Goal: Check status: Check status

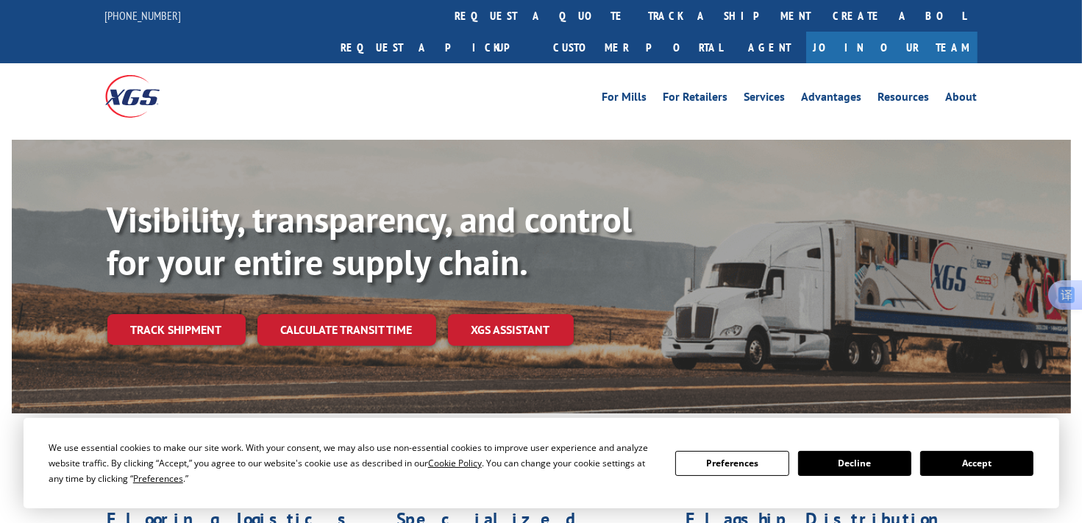
click at [503, 85] on div "For Mills For Retailers Services Advantages Resources About For Mills For Retai…" at bounding box center [650, 96] width 655 height 22
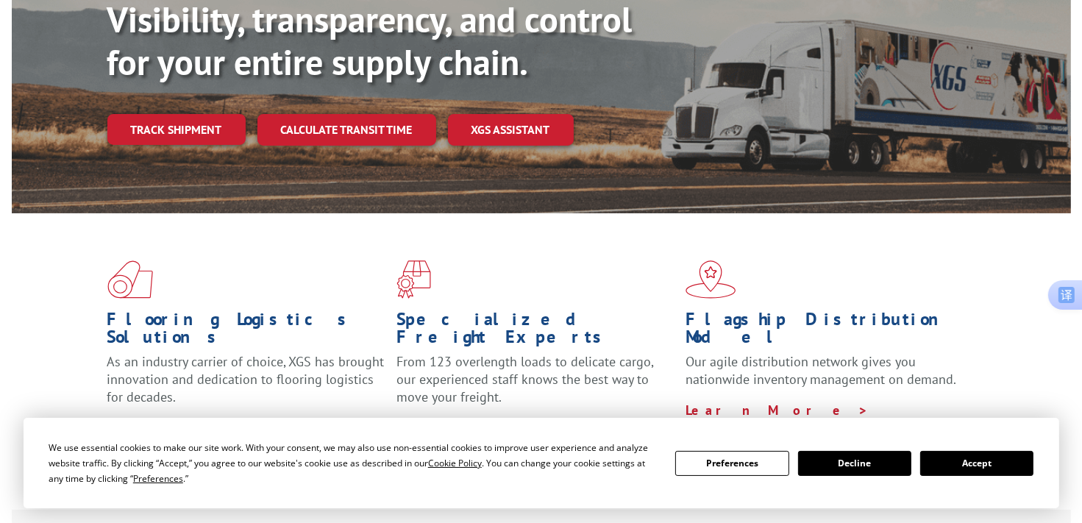
scroll to position [221, 0]
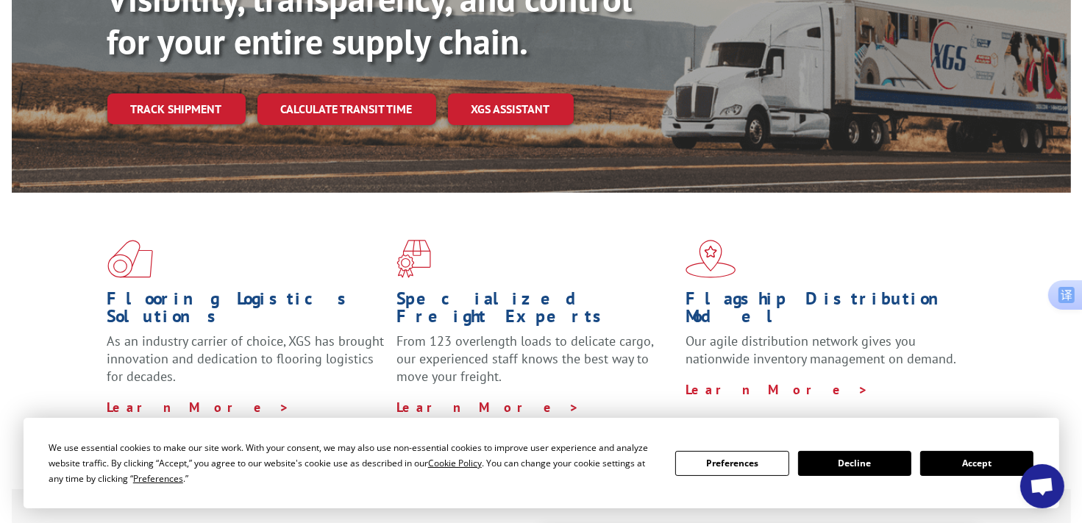
click at [1003, 469] on button "Accept" at bounding box center [976, 463] width 113 height 25
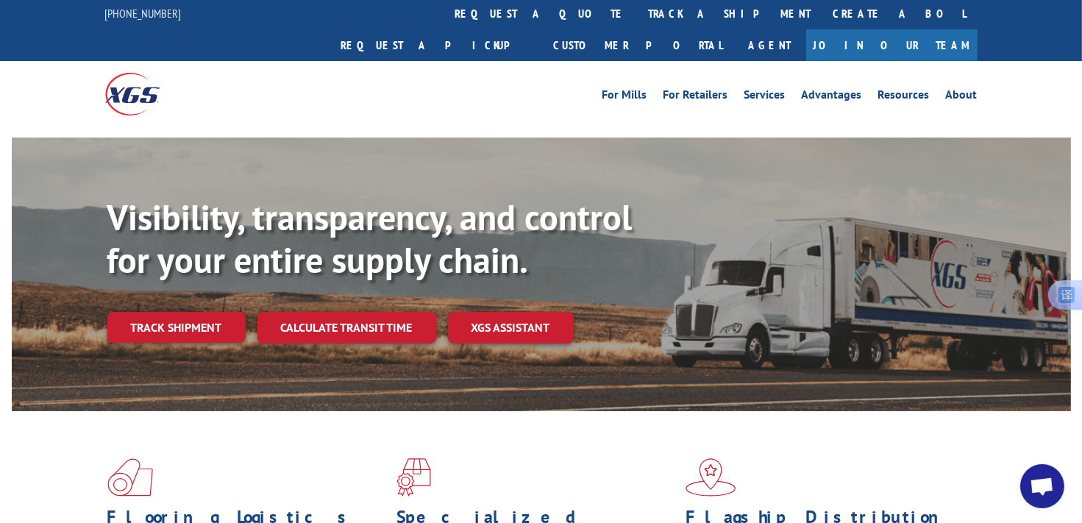
scroll to position [0, 0]
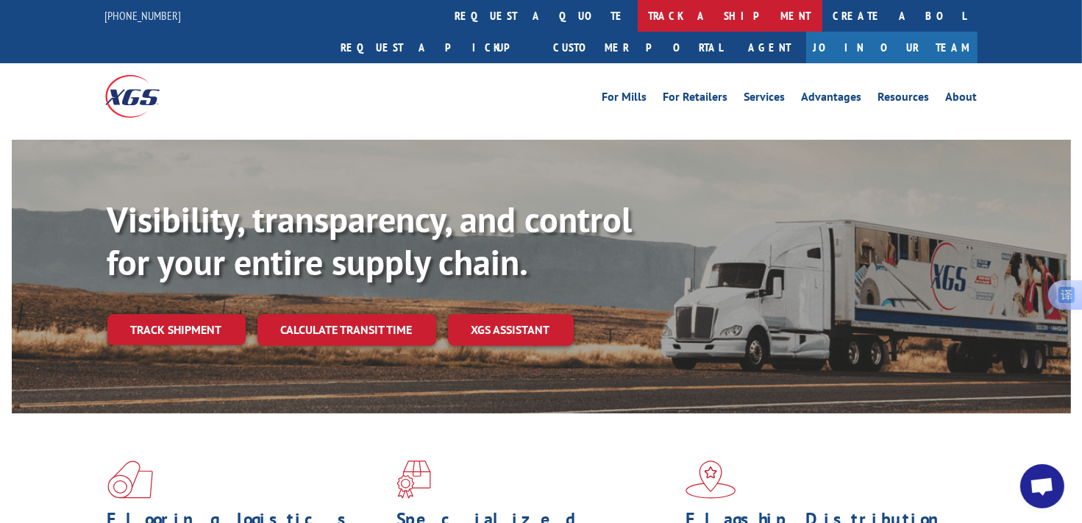
click at [638, 15] on link "track a shipment" at bounding box center [730, 16] width 185 height 32
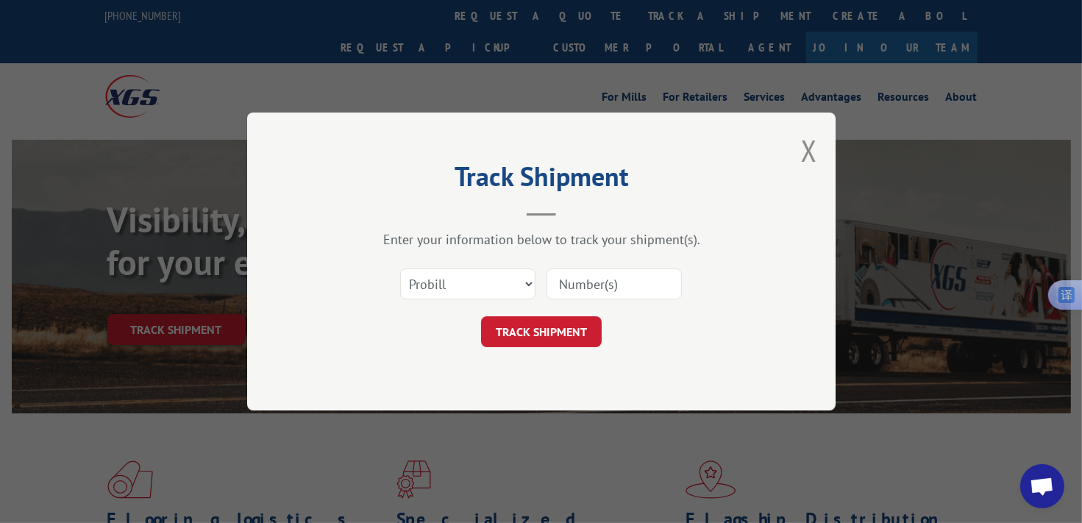
click at [991, 82] on div "Track Shipment Enter your information below to track your shipment(s). Select c…" at bounding box center [541, 261] width 1082 height 523
click at [620, 268] on input at bounding box center [613, 283] width 135 height 31
paste input "17501709"
type input "17501709"
click at [571, 330] on button "TRACK SHIPMENT" at bounding box center [541, 331] width 121 height 31
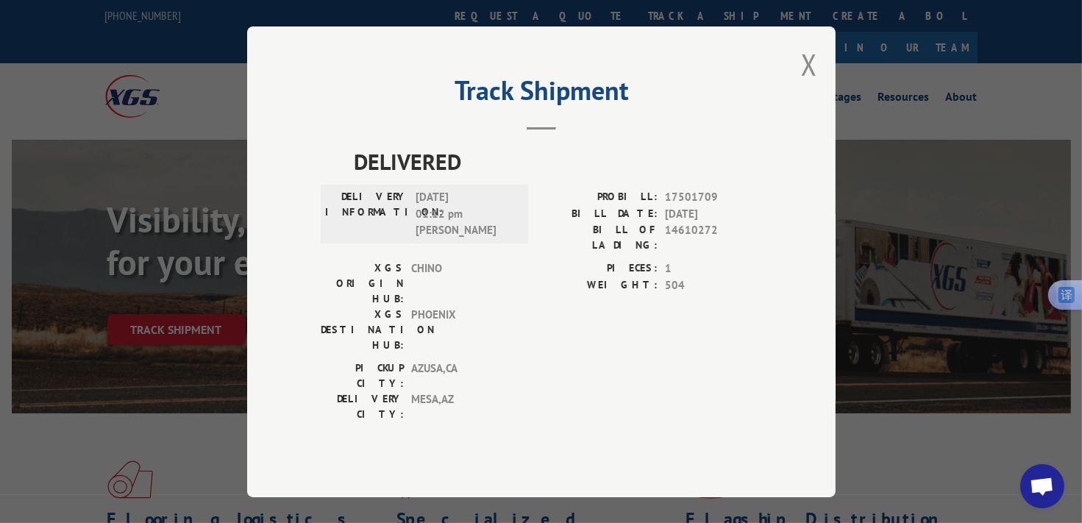
click at [723, 459] on div "Track Shipment DELIVERED DELIVERY INFORMATION: [DATE] 01:12 pm [PERSON_NAME]: 1…" at bounding box center [541, 261] width 588 height 471
click at [1032, 185] on div "Track Shipment DELIVERED DELIVERY INFORMATION: [DATE] 01:12 pm [PERSON_NAME]: 1…" at bounding box center [541, 261] width 1082 height 523
click at [803, 84] on button "Close modal" at bounding box center [809, 64] width 16 height 39
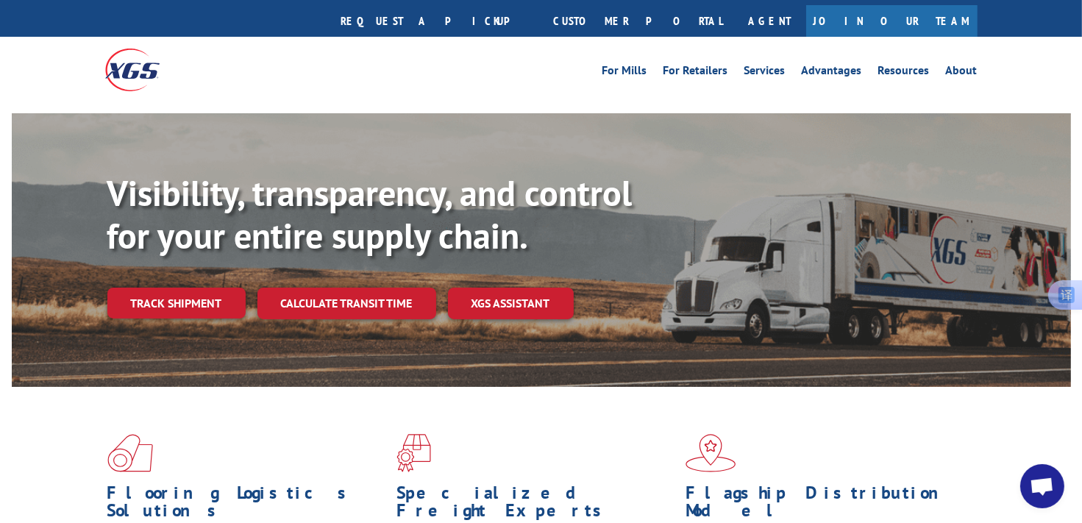
scroll to position [74, 0]
